Goal: Information Seeking & Learning: Learn about a topic

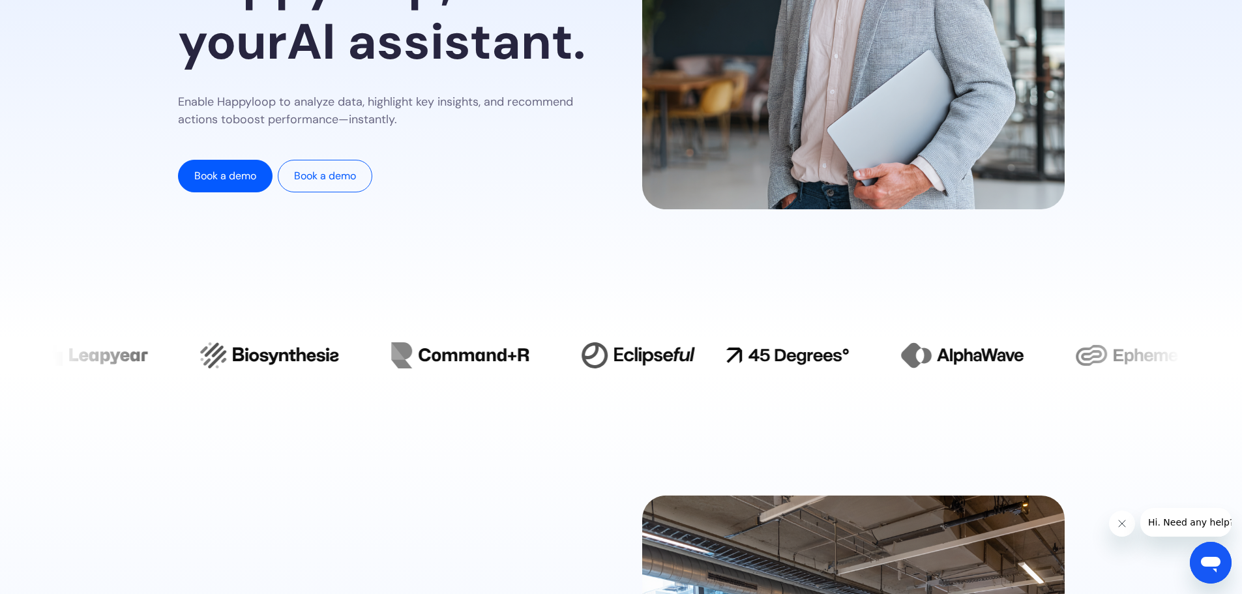
scroll to position [391, 0]
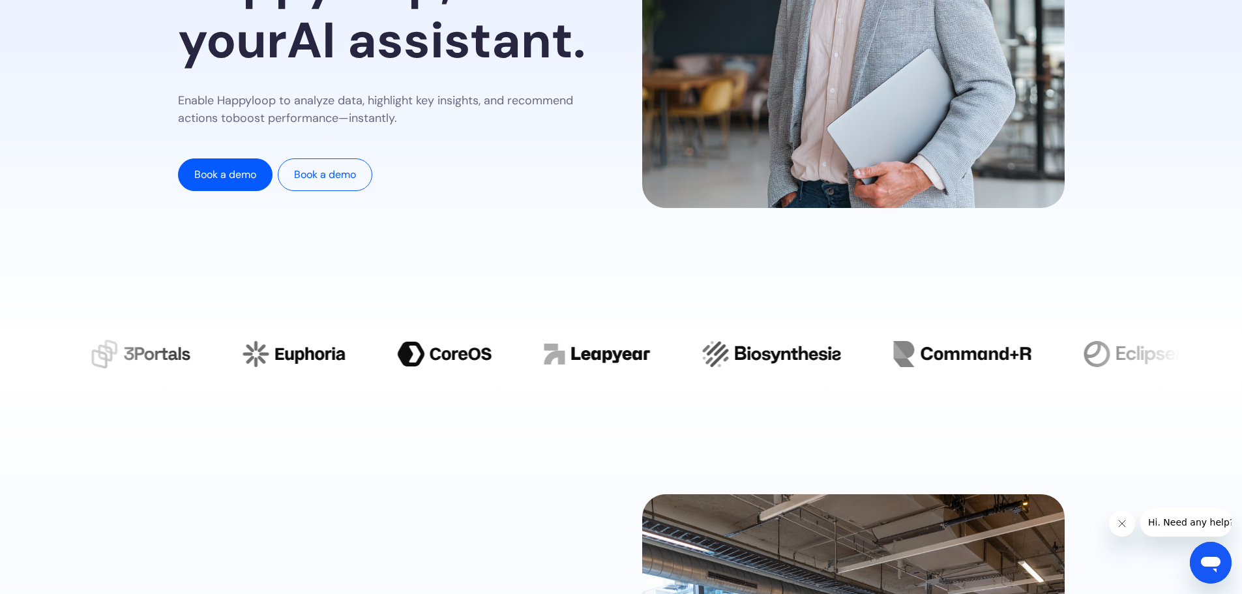
click at [334, 248] on section "Preheading · Section name Insights in seconds with Happyloop, your AI assistant…" at bounding box center [621, 0] width 1242 height 678
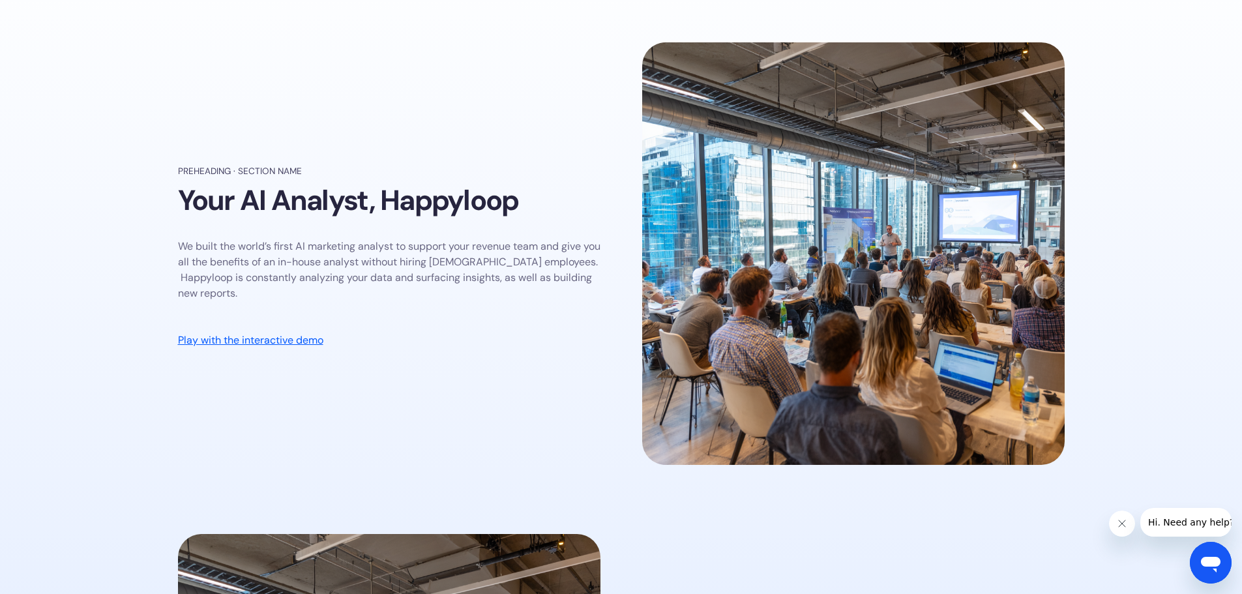
scroll to position [848, 0]
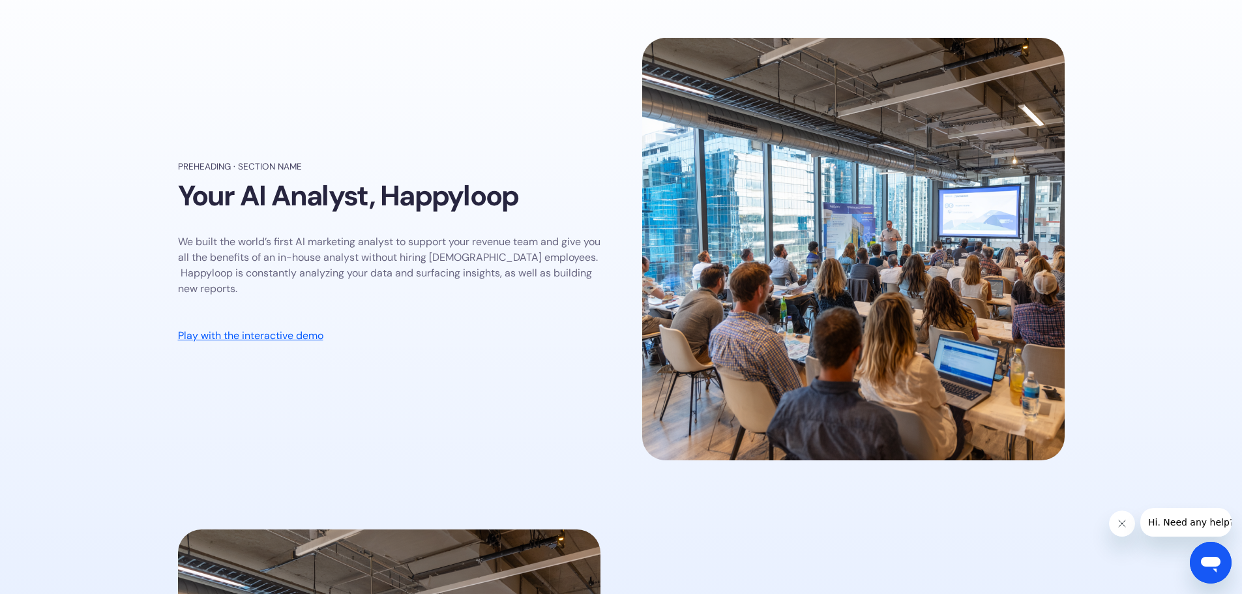
click at [338, 233] on div "Preheading · Section name Your AI Analyst, Happyloop We built the world’s first…" at bounding box center [389, 251] width 423 height 183
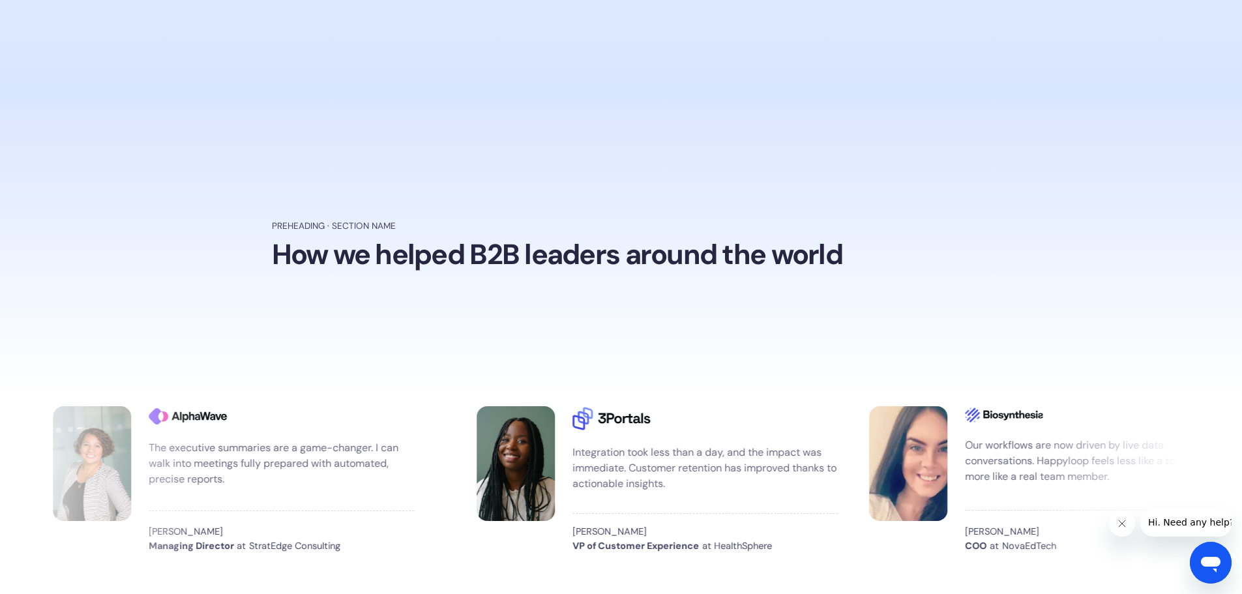
scroll to position [2021, 0]
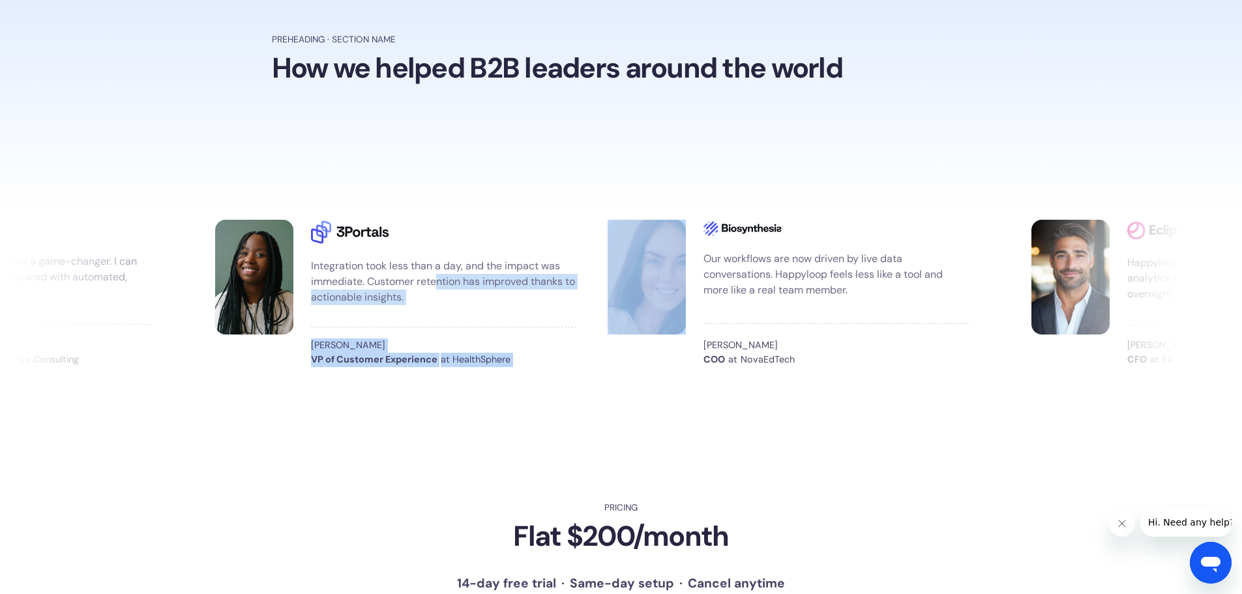
drag, startPoint x: 706, startPoint y: 299, endPoint x: 434, endPoint y: 282, distance: 271.8
click at [434, 282] on div "Our workflows are now driven by live data conversations. Happyloop feels less l…" at bounding box center [621, 293] width 1242 height 168
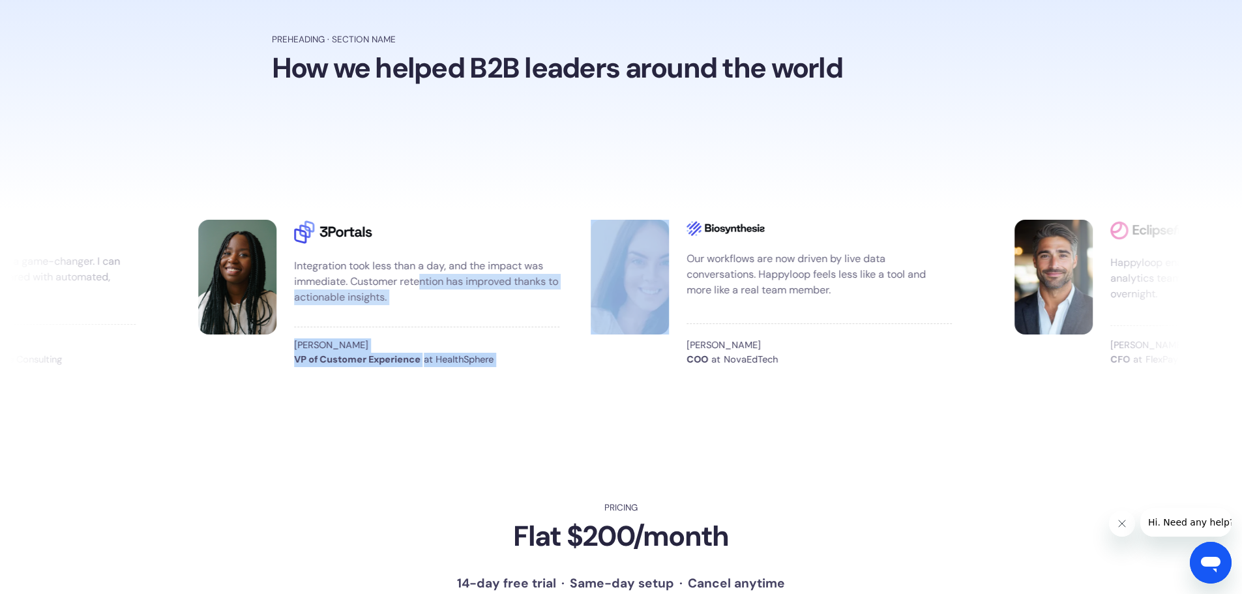
click at [522, 348] on div "[PERSON_NAME]" at bounding box center [426, 345] width 265 height 14
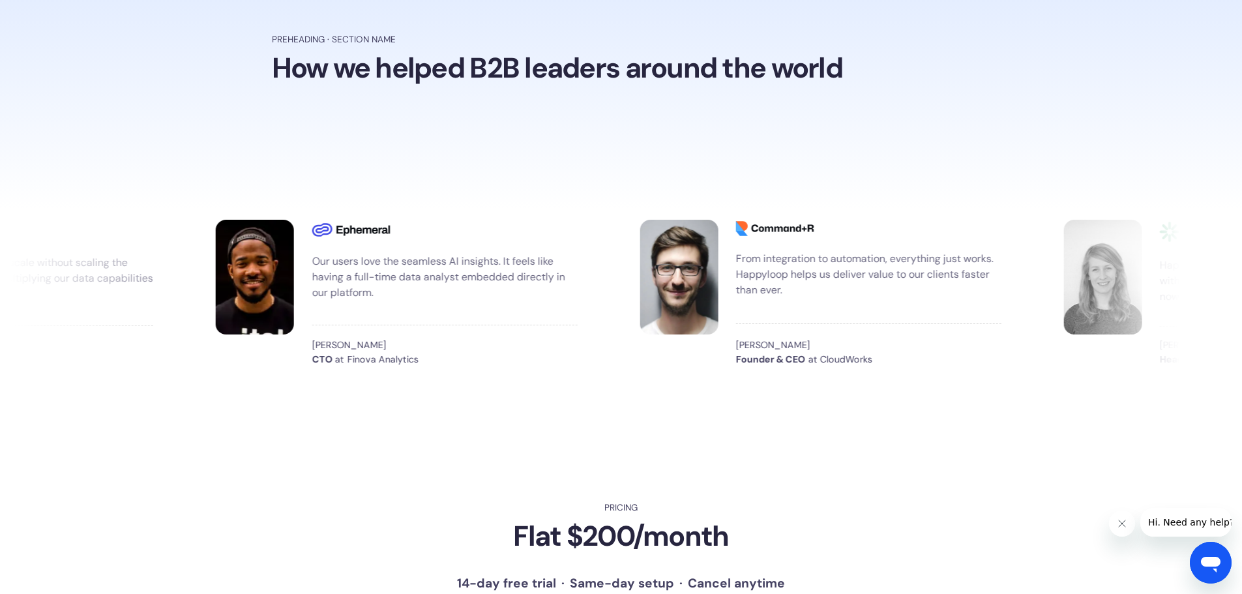
click at [859, 375] on div "Our workflows are now driven by live data conversations. Happyloop feels less l…" at bounding box center [621, 293] width 1242 height 168
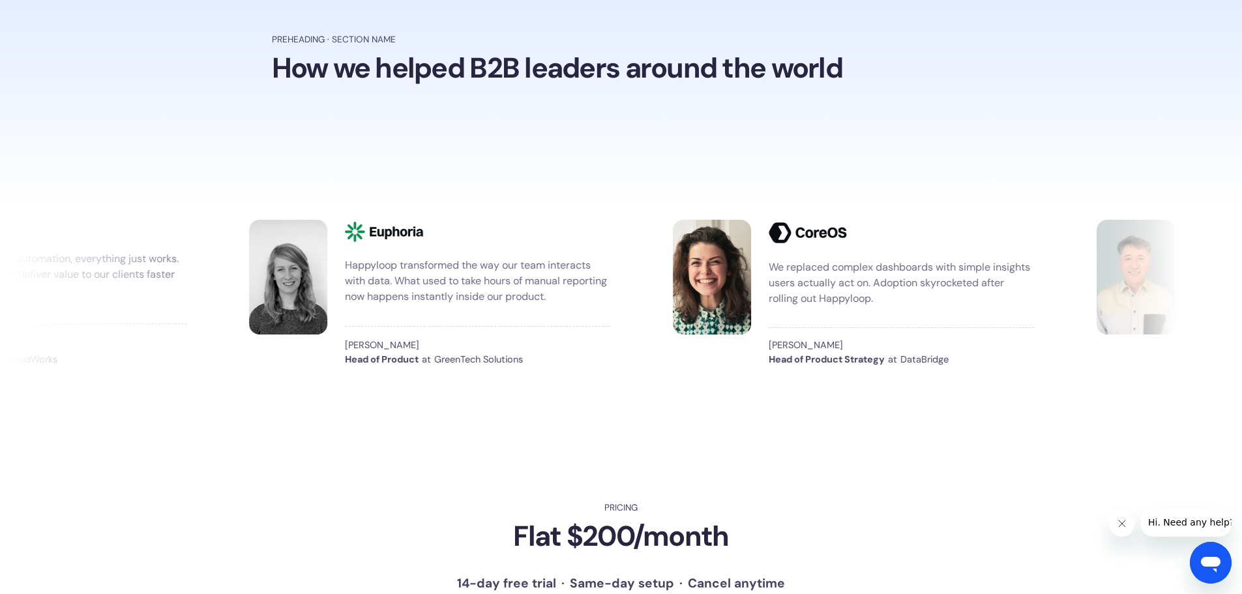
drag, startPoint x: 871, startPoint y: 295, endPoint x: 631, endPoint y: 288, distance: 240.1
click at [631, 288] on div "Our workflows are now driven by live data conversations. Happyloop feels less l…" at bounding box center [641, 293] width 4177 height 147
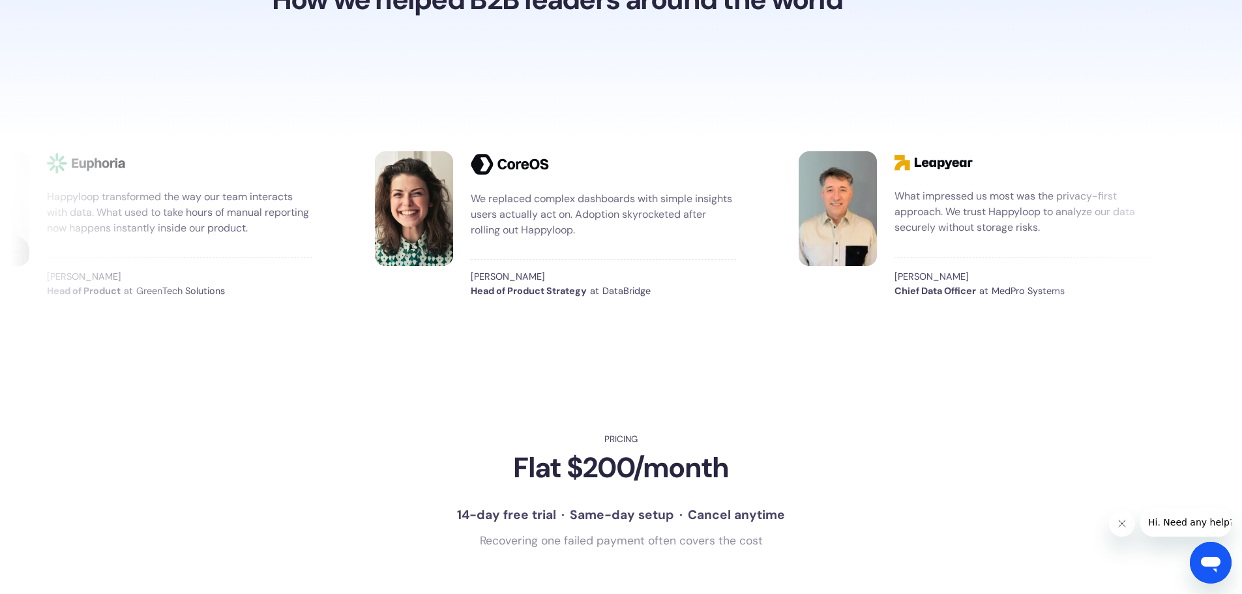
scroll to position [2087, 0]
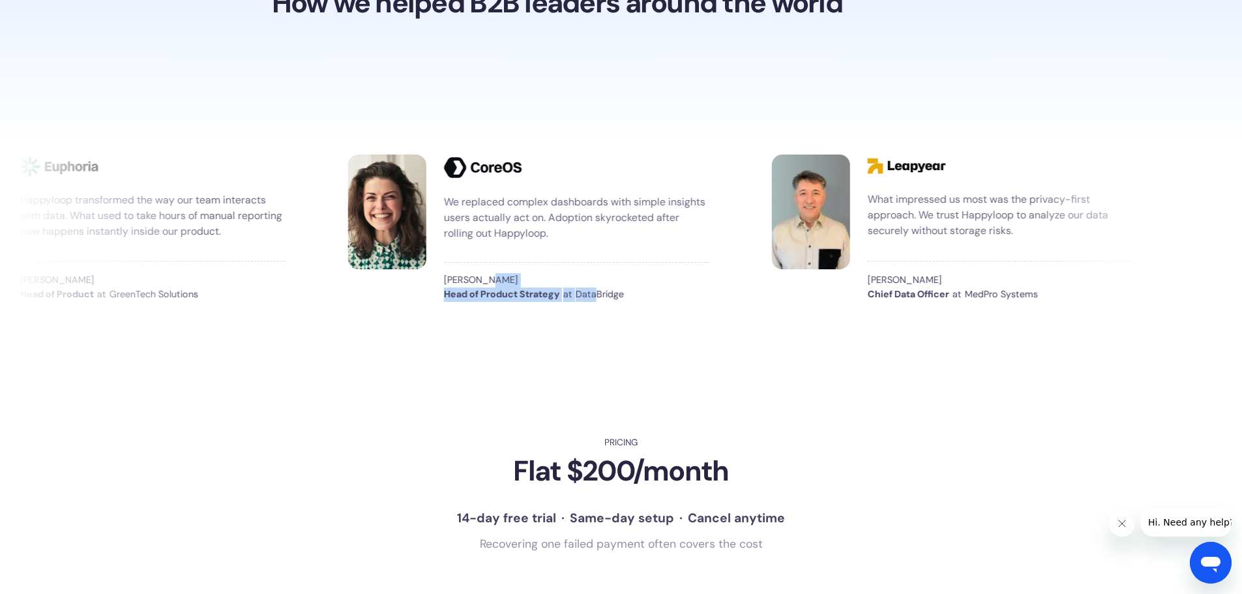
drag, startPoint x: 602, startPoint y: 301, endPoint x: 550, endPoint y: 283, distance: 55.3
click at [550, 283] on div "[PERSON_NAME] Head of Product Strategy at DataBridge" at bounding box center [576, 287] width 265 height 28
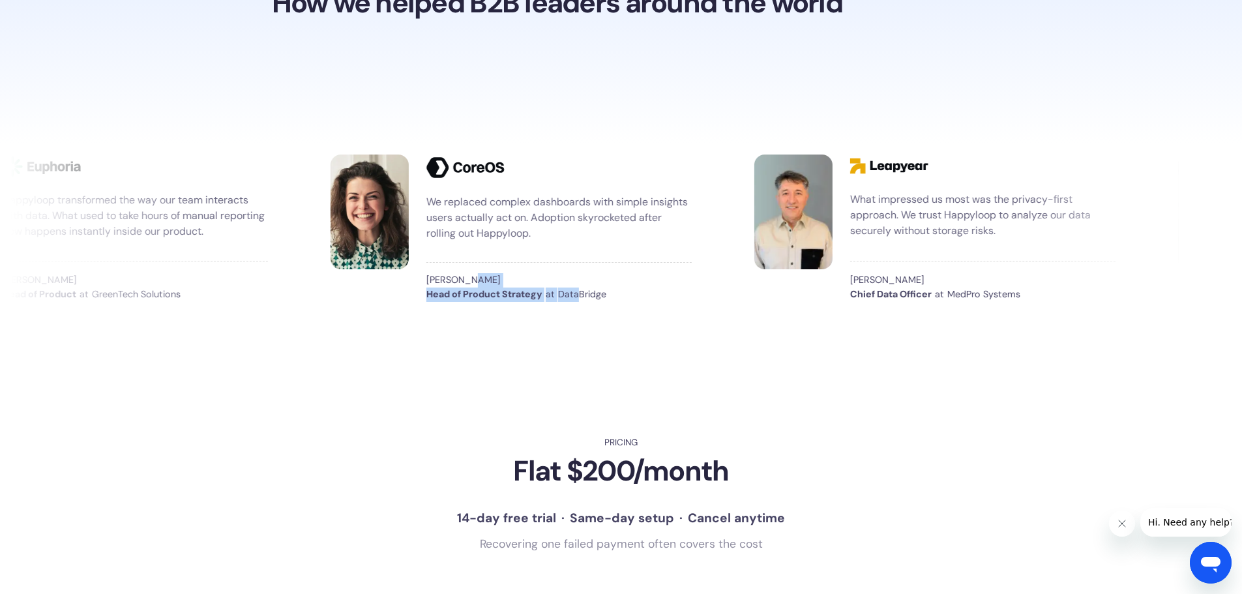
click at [547, 289] on div "at" at bounding box center [550, 295] width 9 height 14
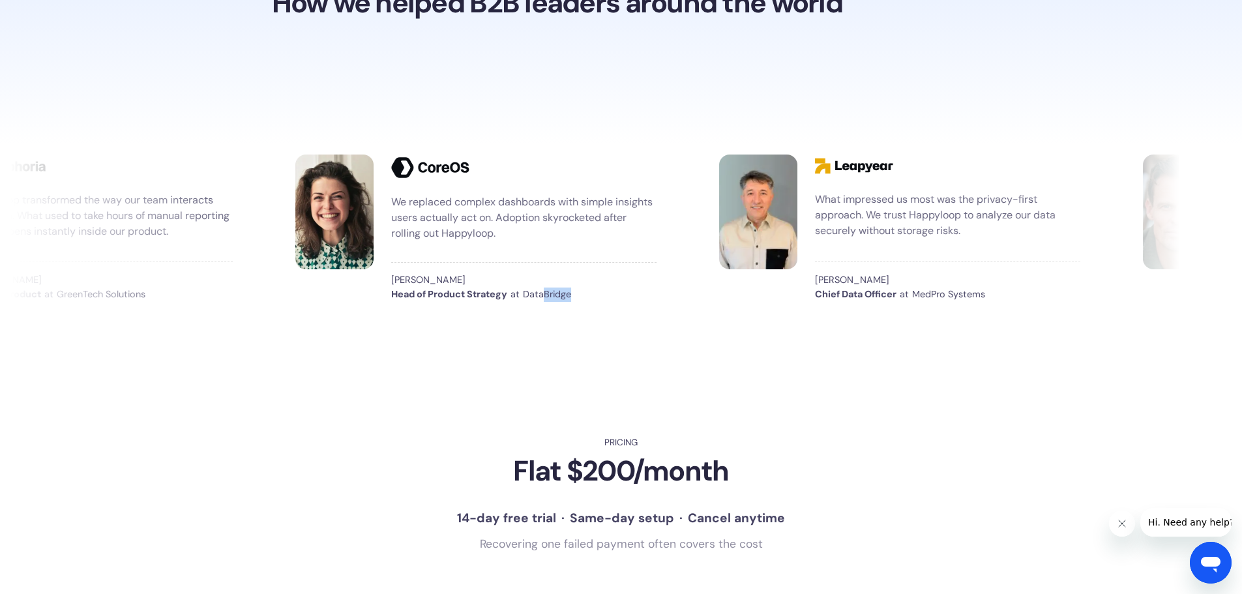
drag, startPoint x: 586, startPoint y: 301, endPoint x: 543, endPoint y: 293, distance: 44.4
click at [543, 293] on div "DataBridge" at bounding box center [547, 295] width 48 height 14
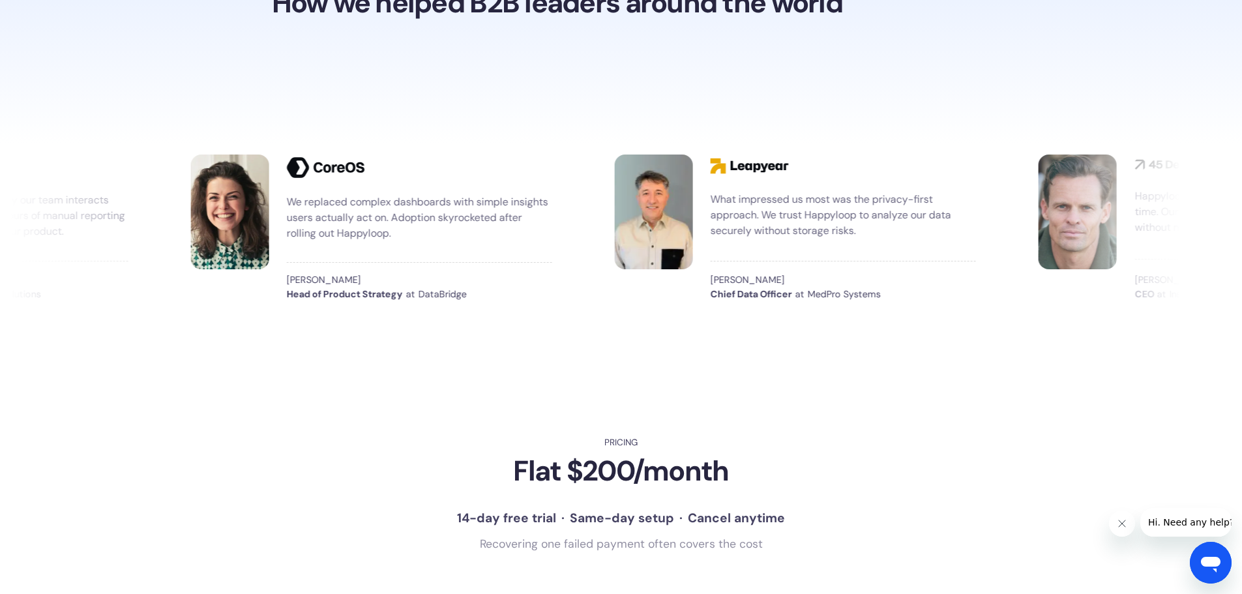
click at [342, 467] on div "Pricing Flat $200/month 14-day free trial · Same-day setup · Cancel anytime Rec…" at bounding box center [621, 542] width 887 height 212
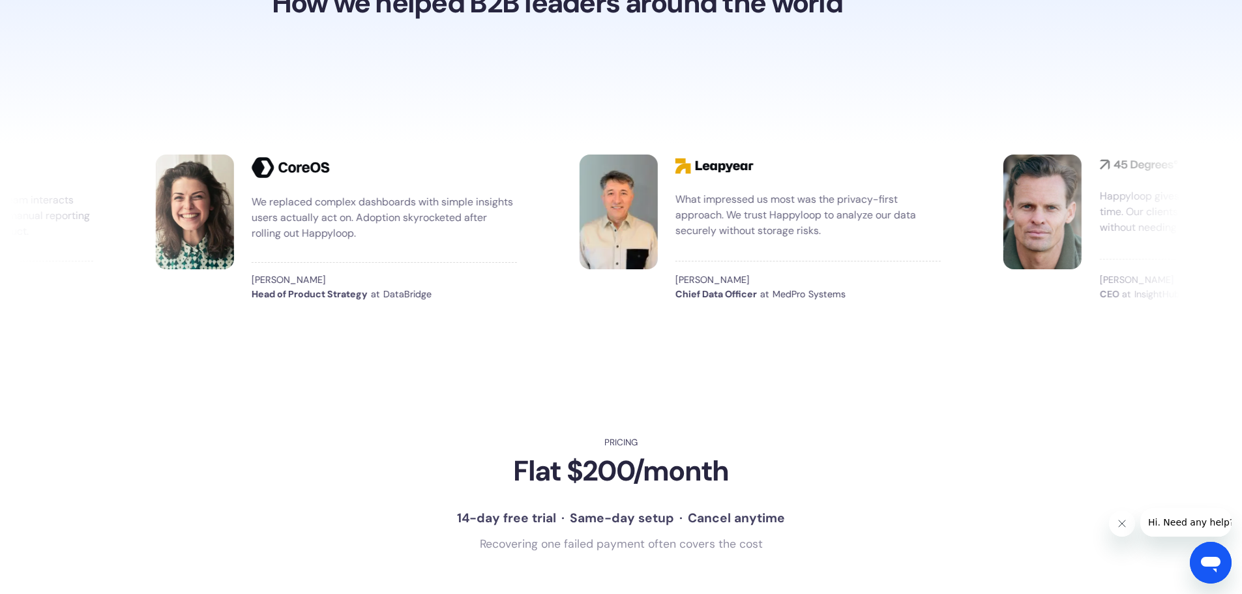
click at [615, 311] on div "Our workflows are now driven by live data conversations. Happyloop feels less l…" at bounding box center [621, 228] width 1242 height 168
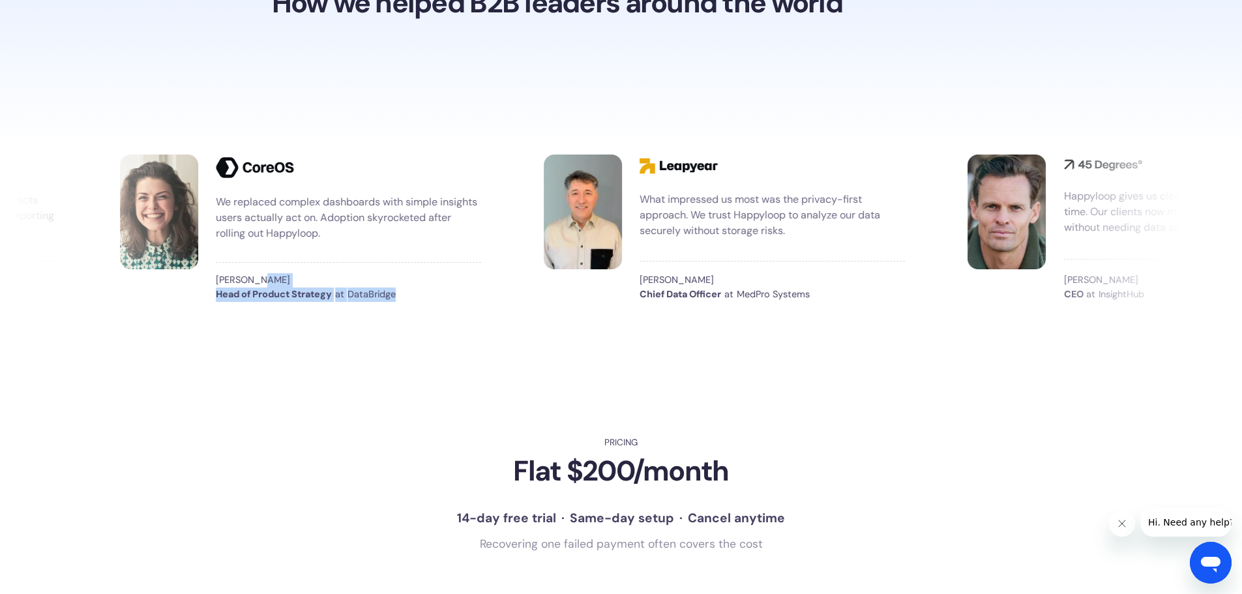
drag, startPoint x: 429, startPoint y: 297, endPoint x: 346, endPoint y: 274, distance: 86.5
click at [346, 274] on div "[PERSON_NAME] Head of Product Strategy at DataBridge" at bounding box center [348, 287] width 265 height 28
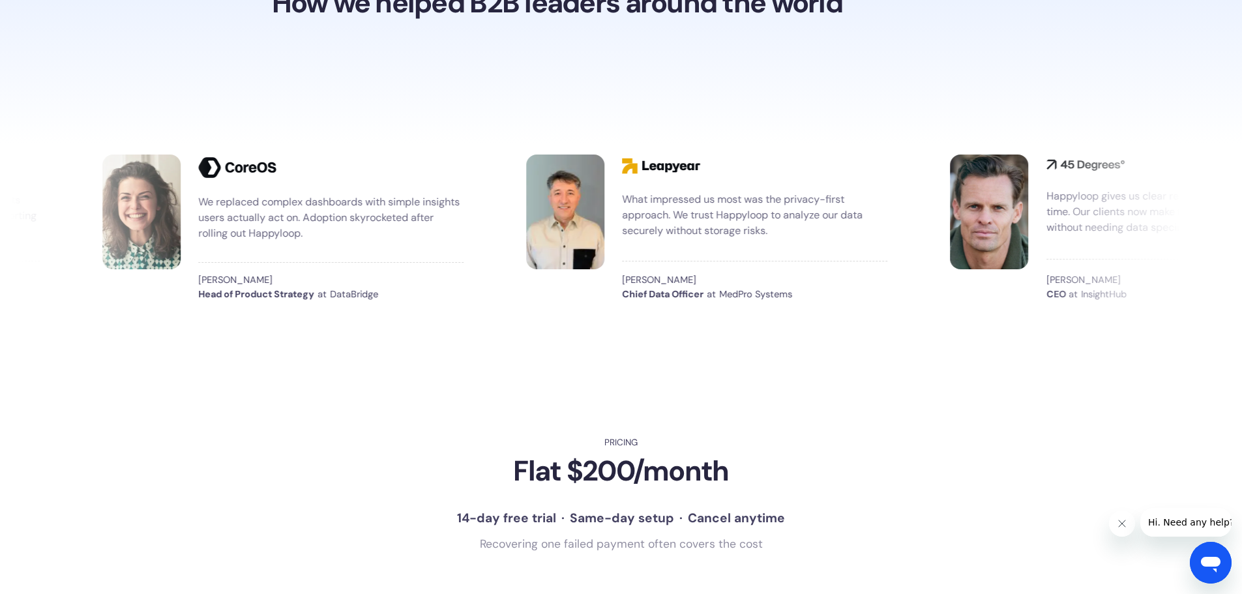
click at [447, 311] on div "Our workflows are now driven by live data conversations. Happyloop feels less l…" at bounding box center [621, 228] width 1242 height 168
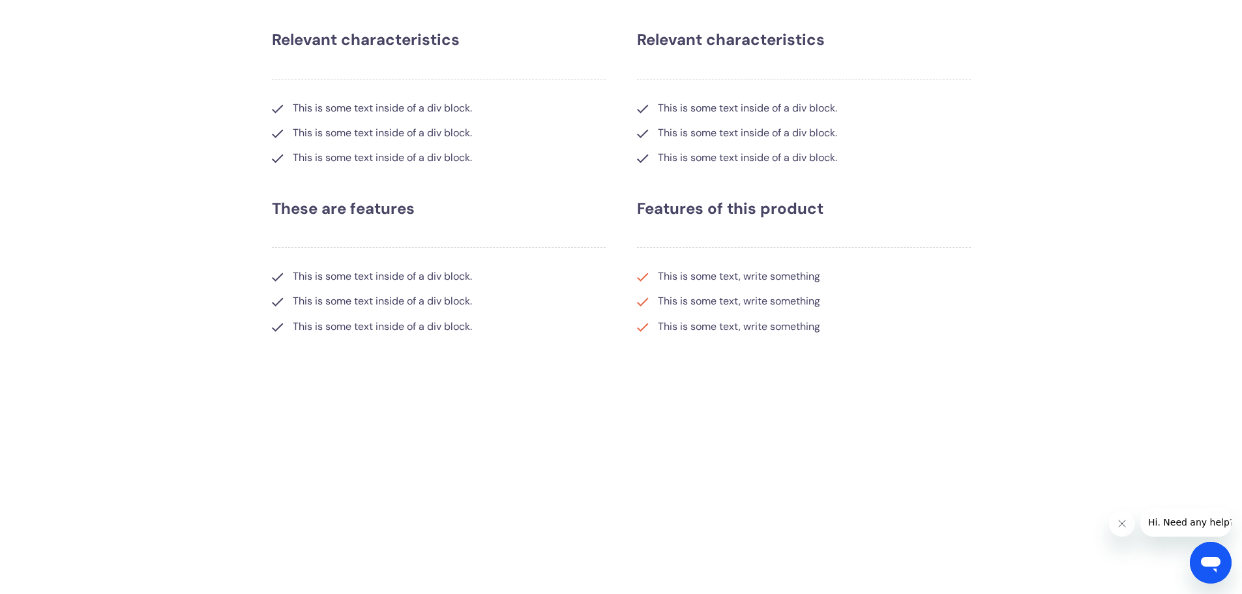
scroll to position [5300, 0]
